Goal: Information Seeking & Learning: Learn about a topic

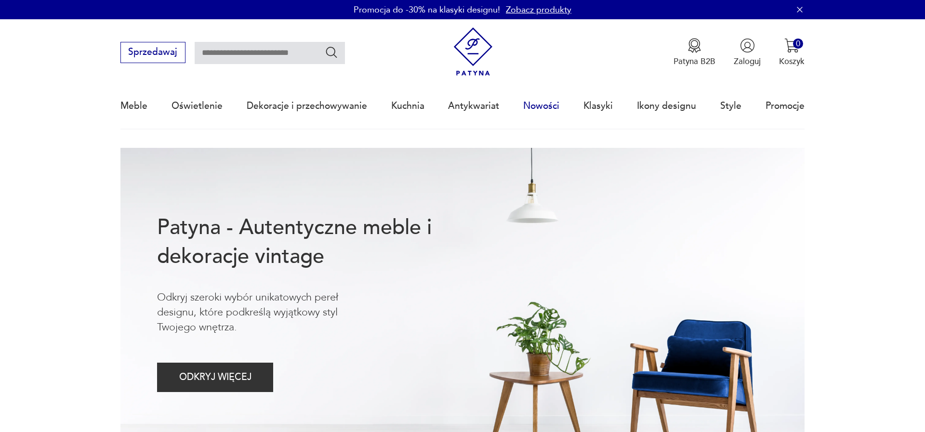
click at [539, 111] on link "Nowości" at bounding box center [541, 106] width 36 height 44
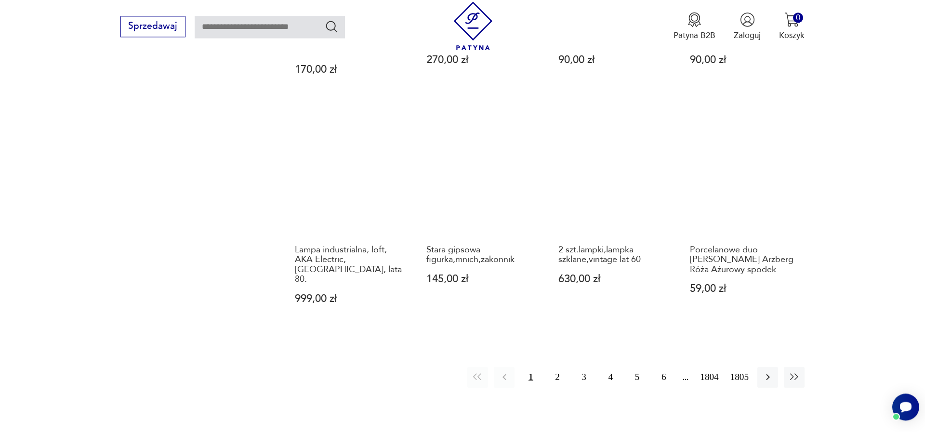
scroll to position [879, 0]
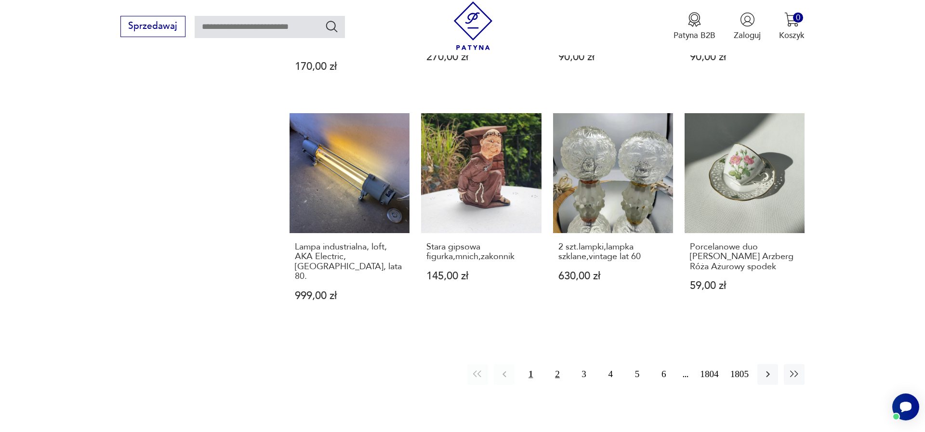
click at [551, 364] on button "2" at bounding box center [557, 374] width 21 height 21
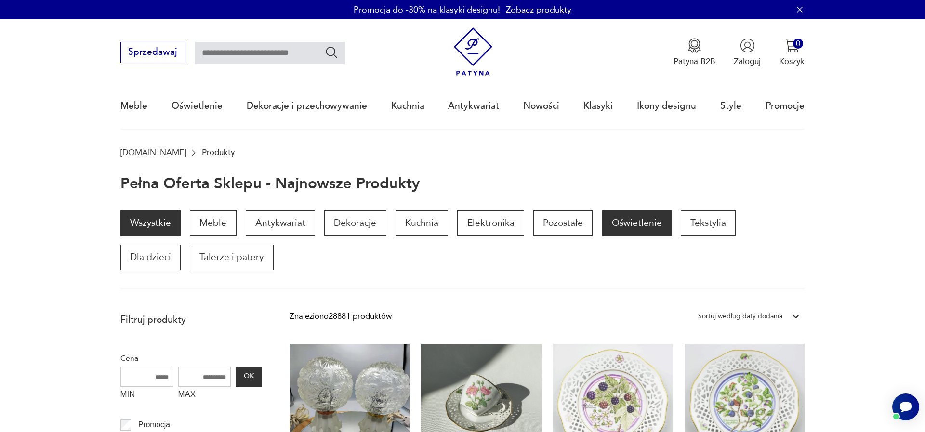
click at [637, 230] on p "Oświetlenie" at bounding box center [636, 223] width 69 height 25
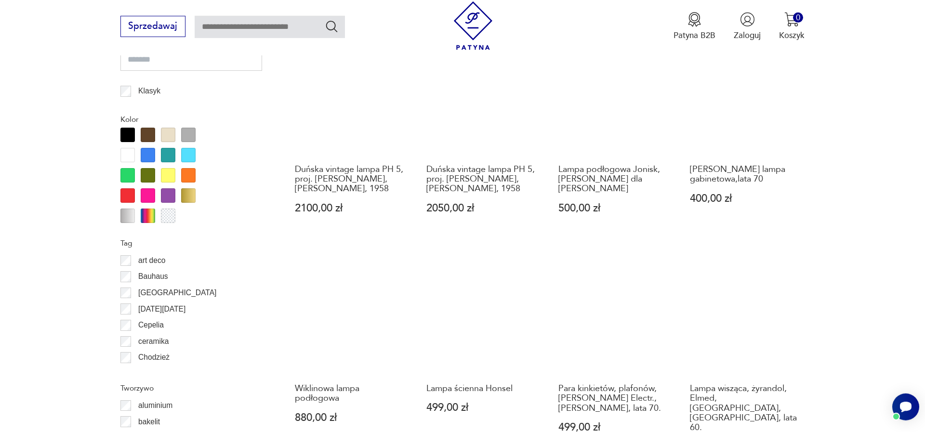
scroll to position [1008, 0]
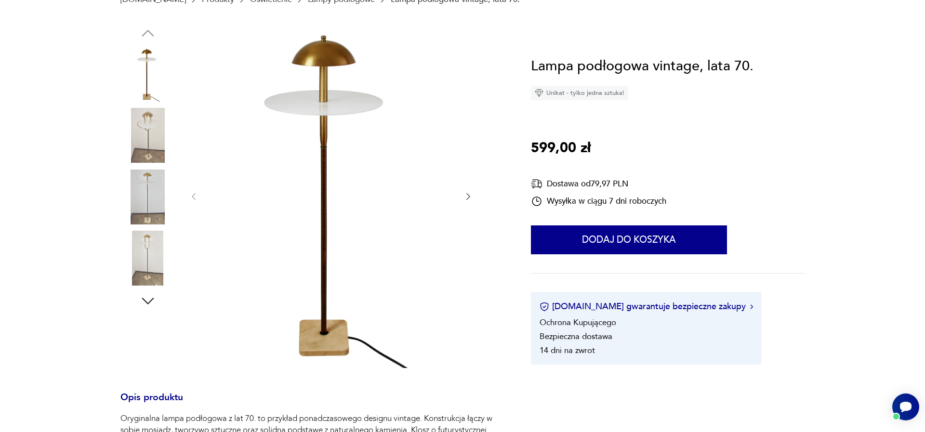
scroll to position [165, 0]
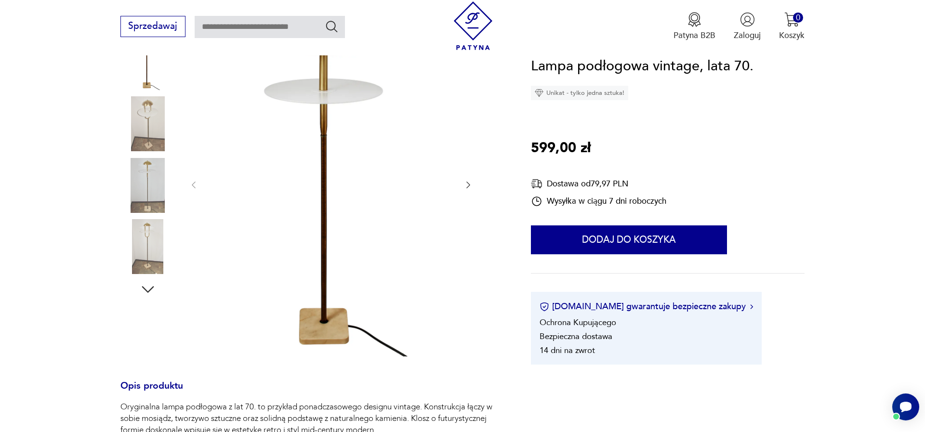
click at [155, 136] on img at bounding box center [147, 123] width 55 height 55
